Goal: Entertainment & Leisure: Browse casually

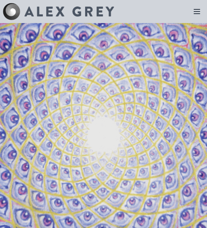
click at [198, 10] on icon at bounding box center [196, 11] width 9 height 9
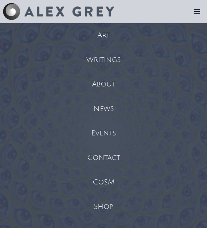
click at [105, 30] on div "Art" at bounding box center [103, 35] width 207 height 24
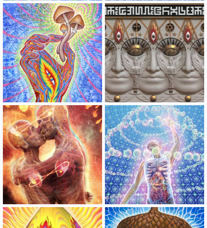
scroll to position [275, 0]
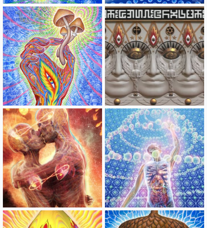
click at [87, 82] on img at bounding box center [52, 55] width 99 height 99
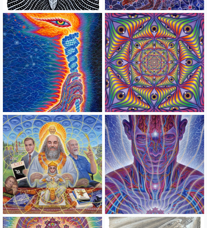
scroll to position [1389, 0]
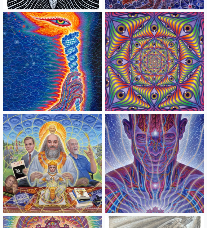
click at [74, 73] on img at bounding box center [52, 61] width 99 height 99
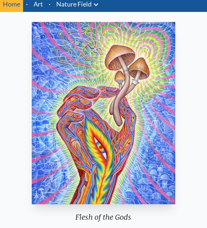
scroll to position [27, 0]
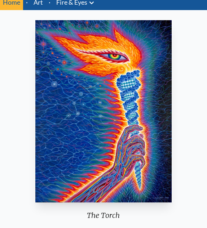
scroll to position [28, 0]
